Goal: Check status: Check status

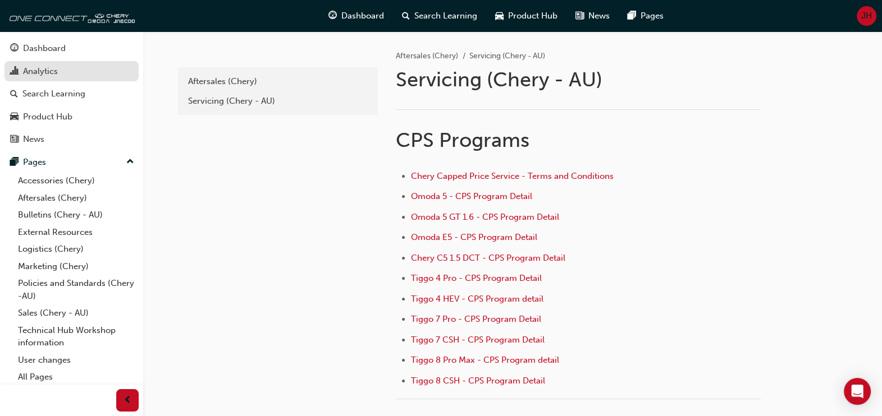
click at [44, 72] on div "Analytics" at bounding box center [40, 71] width 35 height 13
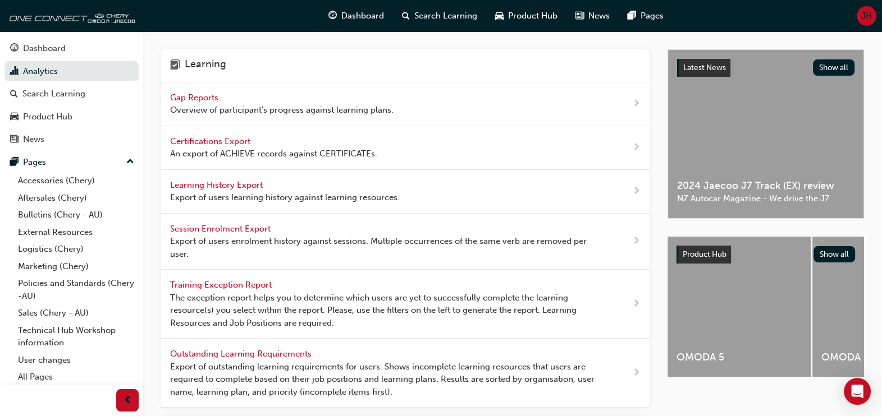
click at [186, 95] on span "Gap Reports" at bounding box center [195, 98] width 51 height 10
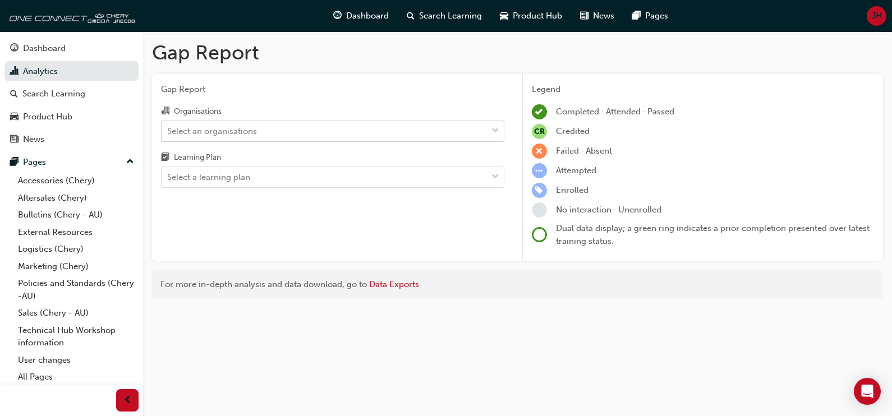
click at [496, 129] on span "down-icon" at bounding box center [496, 131] width 8 height 15
click at [168, 129] on input "Organisations Select an organisations" at bounding box center [167, 131] width 1 height 10
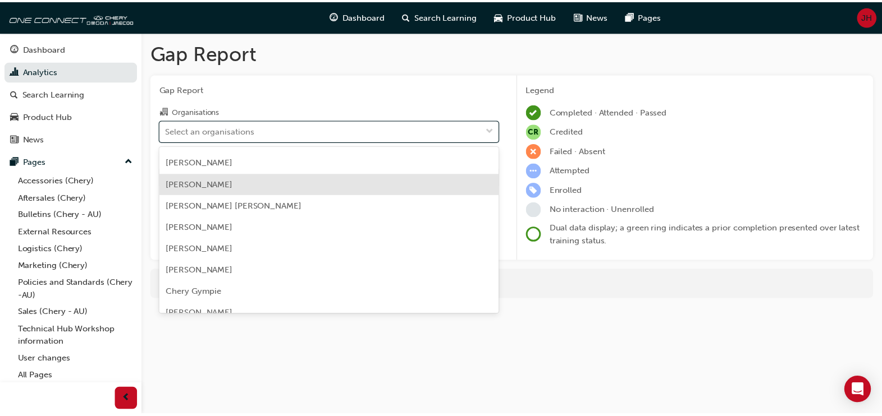
scroll to position [772, 0]
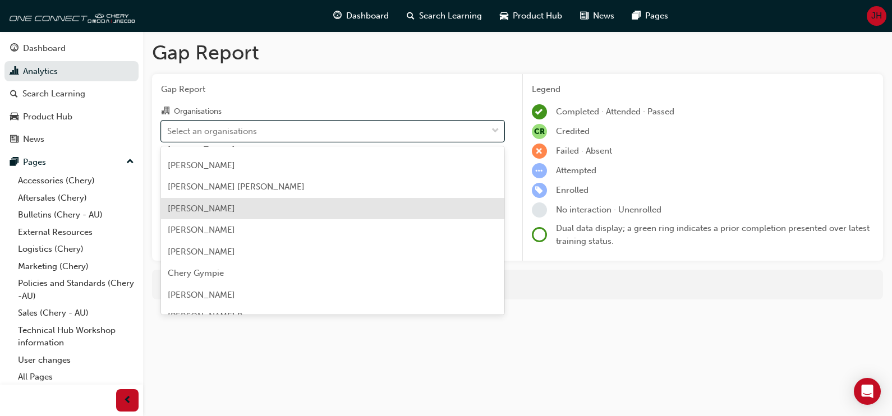
click at [190, 205] on span "[PERSON_NAME]" at bounding box center [201, 209] width 67 height 10
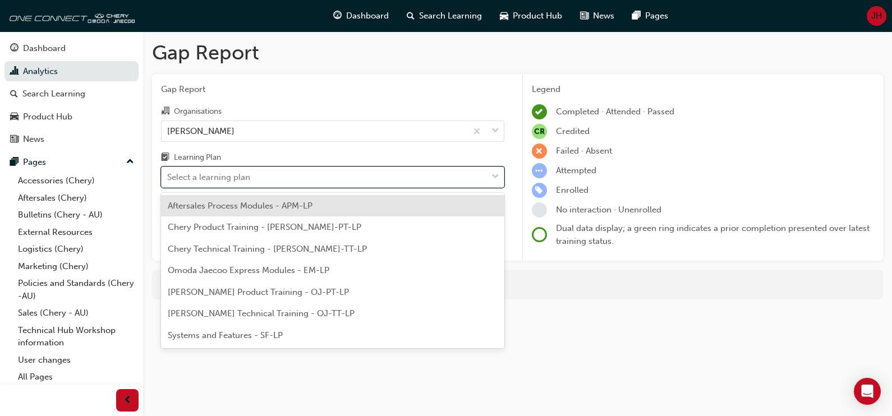
click at [493, 174] on span "down-icon" at bounding box center [496, 177] width 8 height 15
click at [168, 174] on input "Learning Plan option Aftersales Process Modules - APM-LP focused, 1 of 7. 7 res…" at bounding box center [167, 177] width 1 height 10
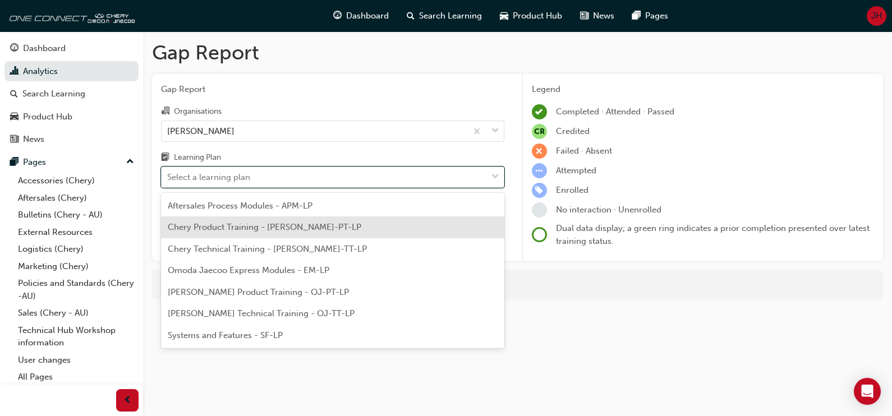
click at [262, 228] on span "Chery Product Training - [PERSON_NAME]-PT-LP" at bounding box center [265, 227] width 194 height 10
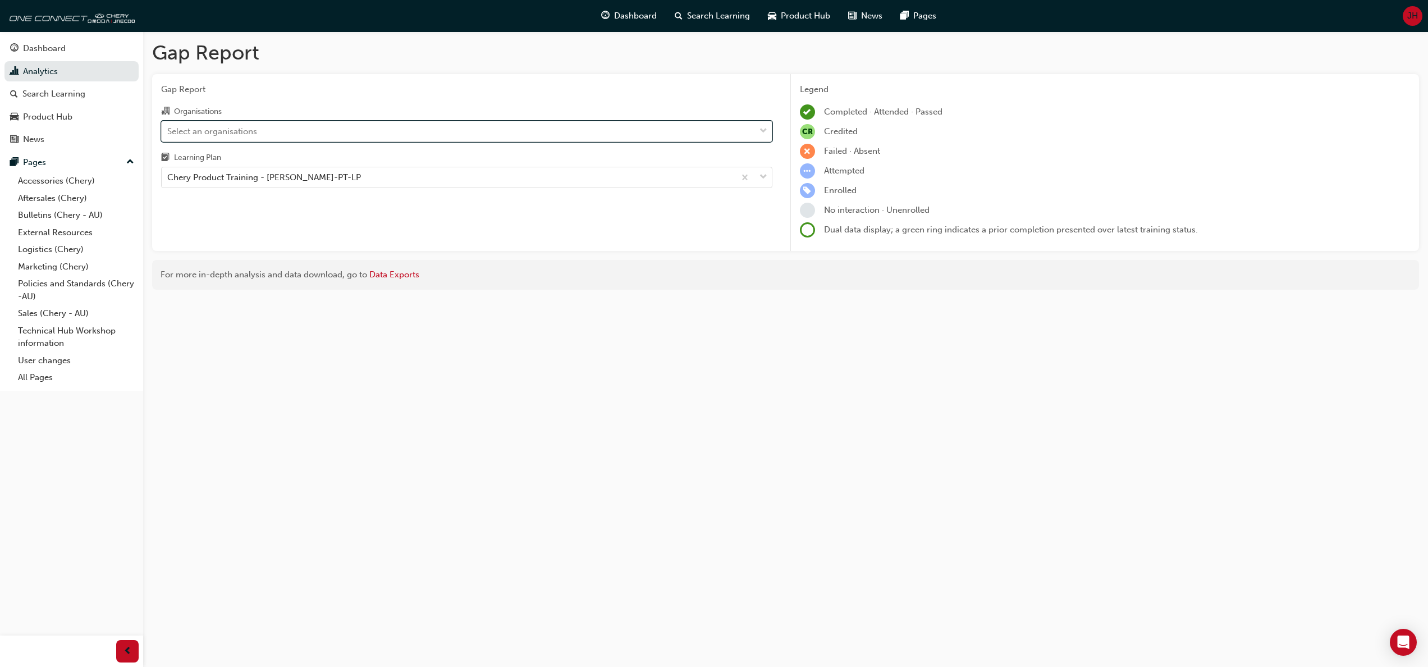
click at [766, 130] on span "down-icon" at bounding box center [763, 131] width 8 height 15
click at [168, 130] on input "Organisations option [PERSON_NAME], selected. 0 results available. Select is fo…" at bounding box center [167, 131] width 1 height 10
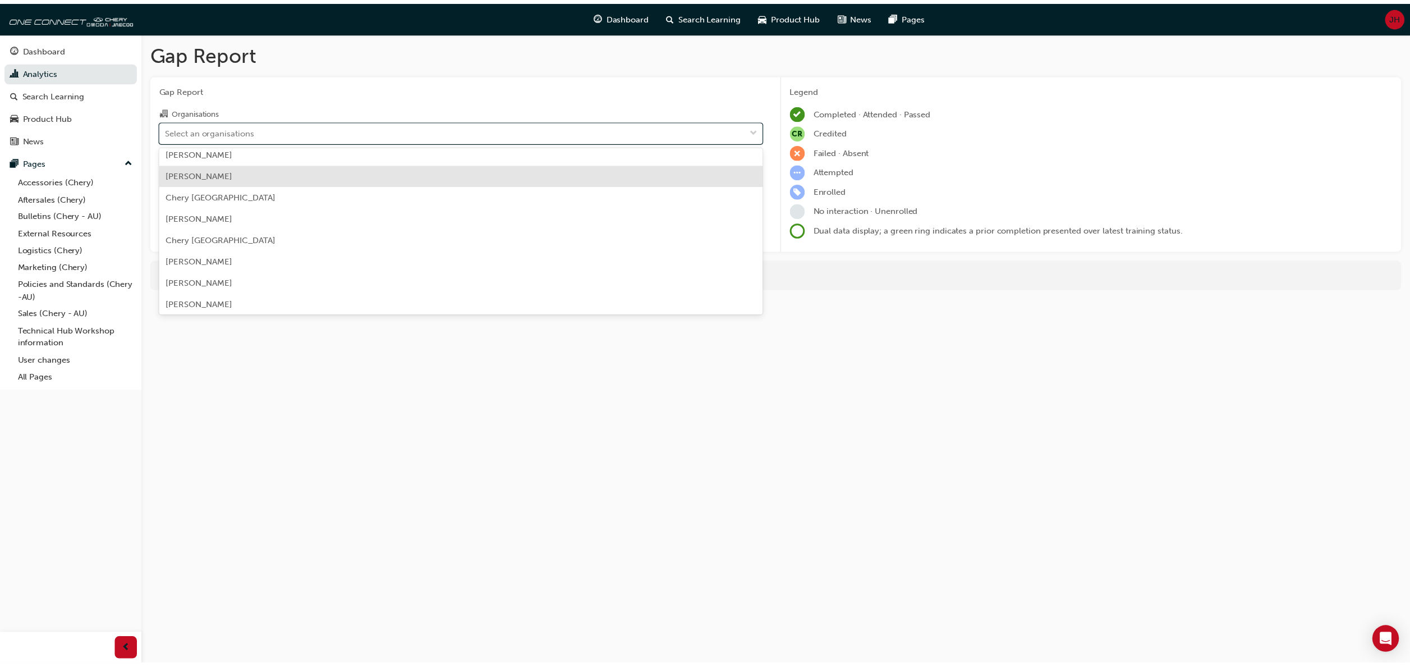
scroll to position [449, 0]
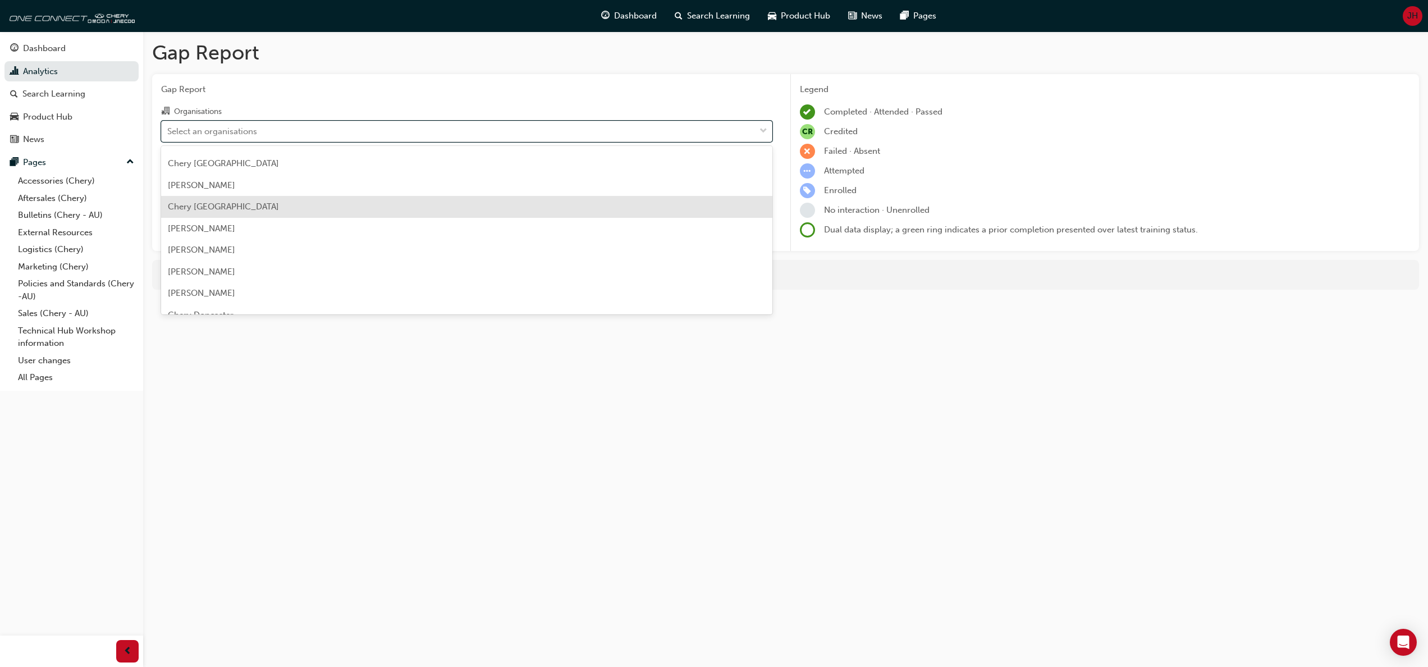
click at [236, 207] on span "Chery [GEOGRAPHIC_DATA]" at bounding box center [223, 206] width 111 height 10
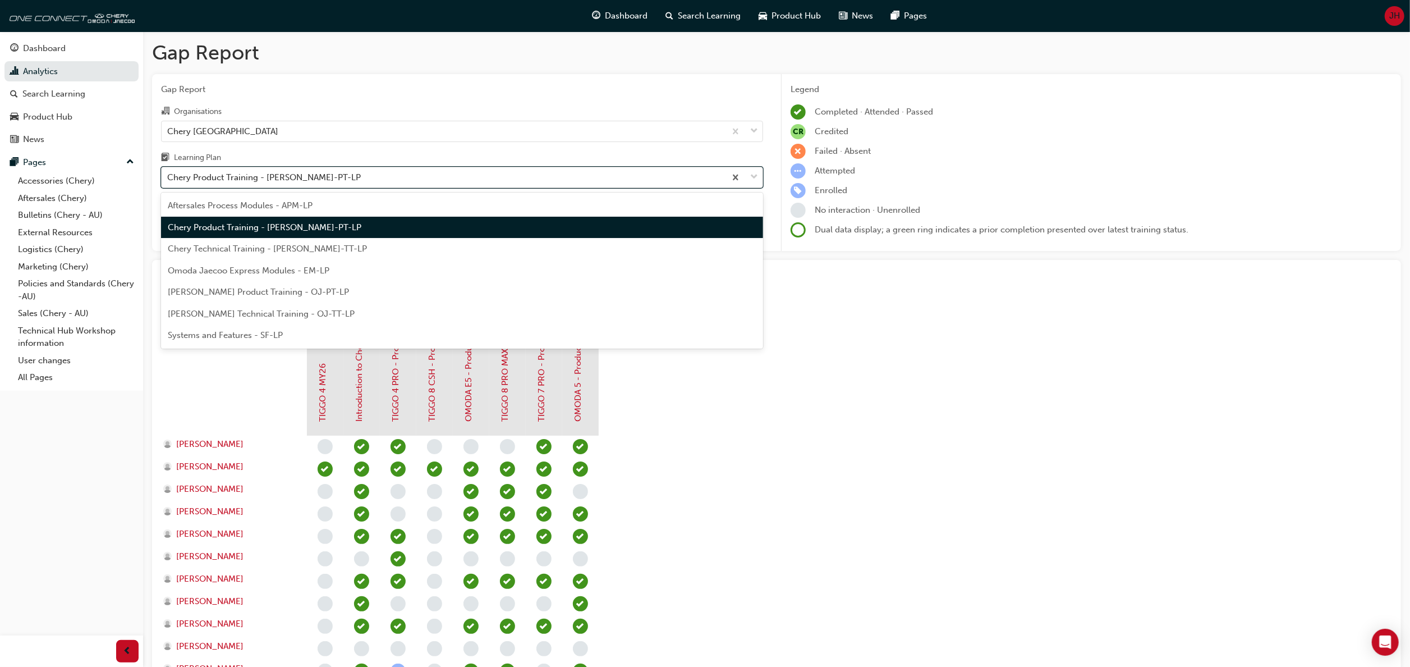
click at [755, 176] on span "down-icon" at bounding box center [754, 177] width 8 height 15
click at [168, 176] on input "Learning Plan option Chery Product Training - [PERSON_NAME]-PT-LP, selected. op…" at bounding box center [167, 177] width 1 height 10
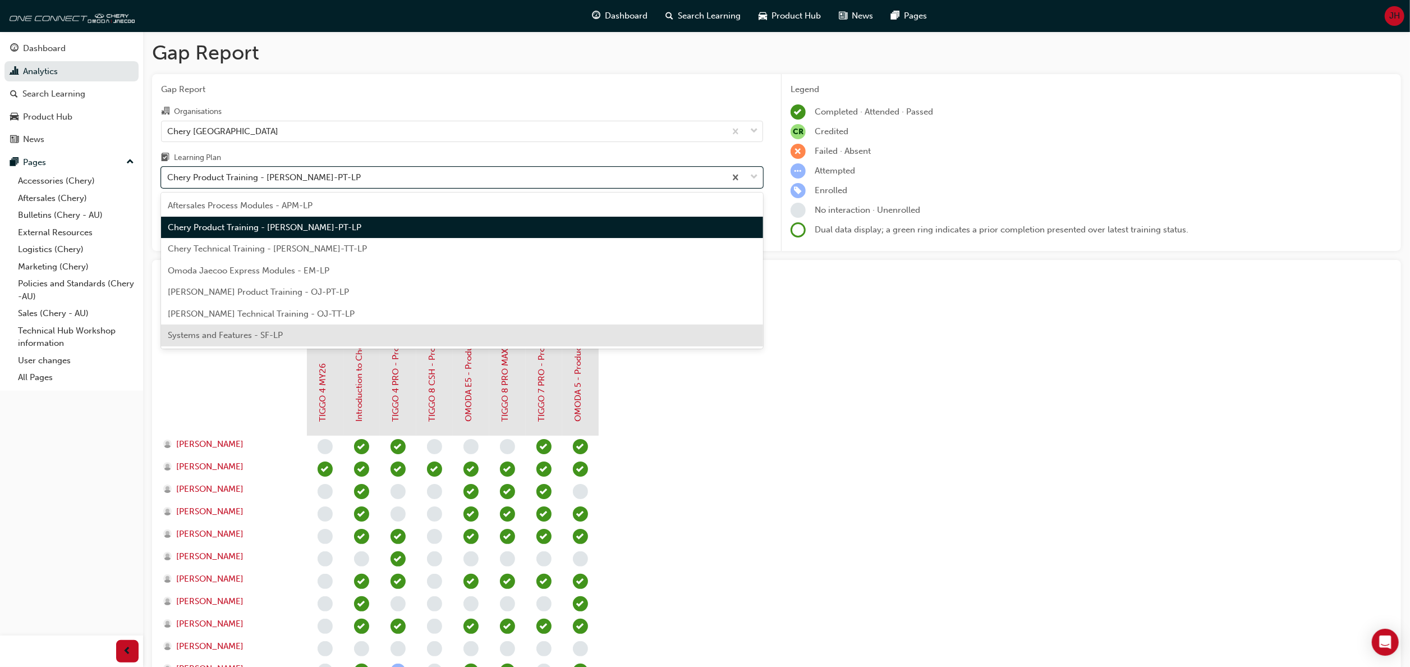
click at [272, 333] on span "Systems and Features - SF-LP" at bounding box center [225, 335] width 115 height 10
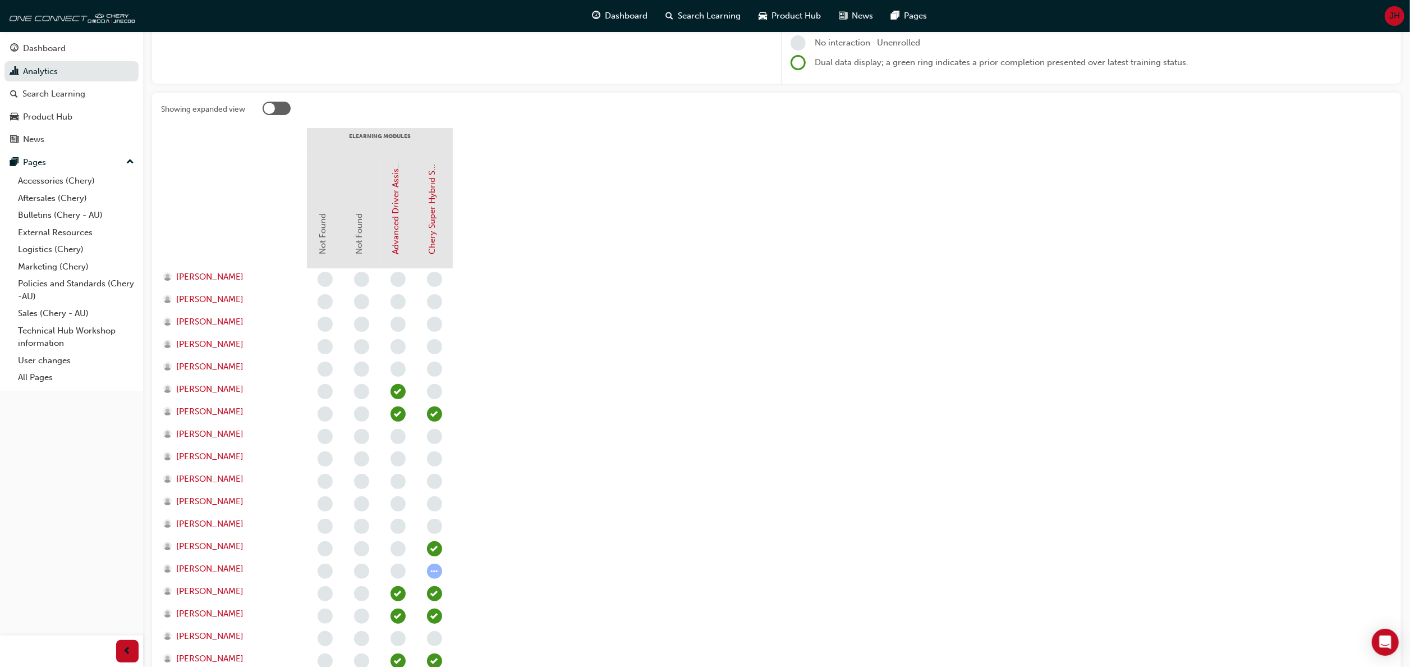
scroll to position [279, 0]
